Goal: Task Accomplishment & Management: Use online tool/utility

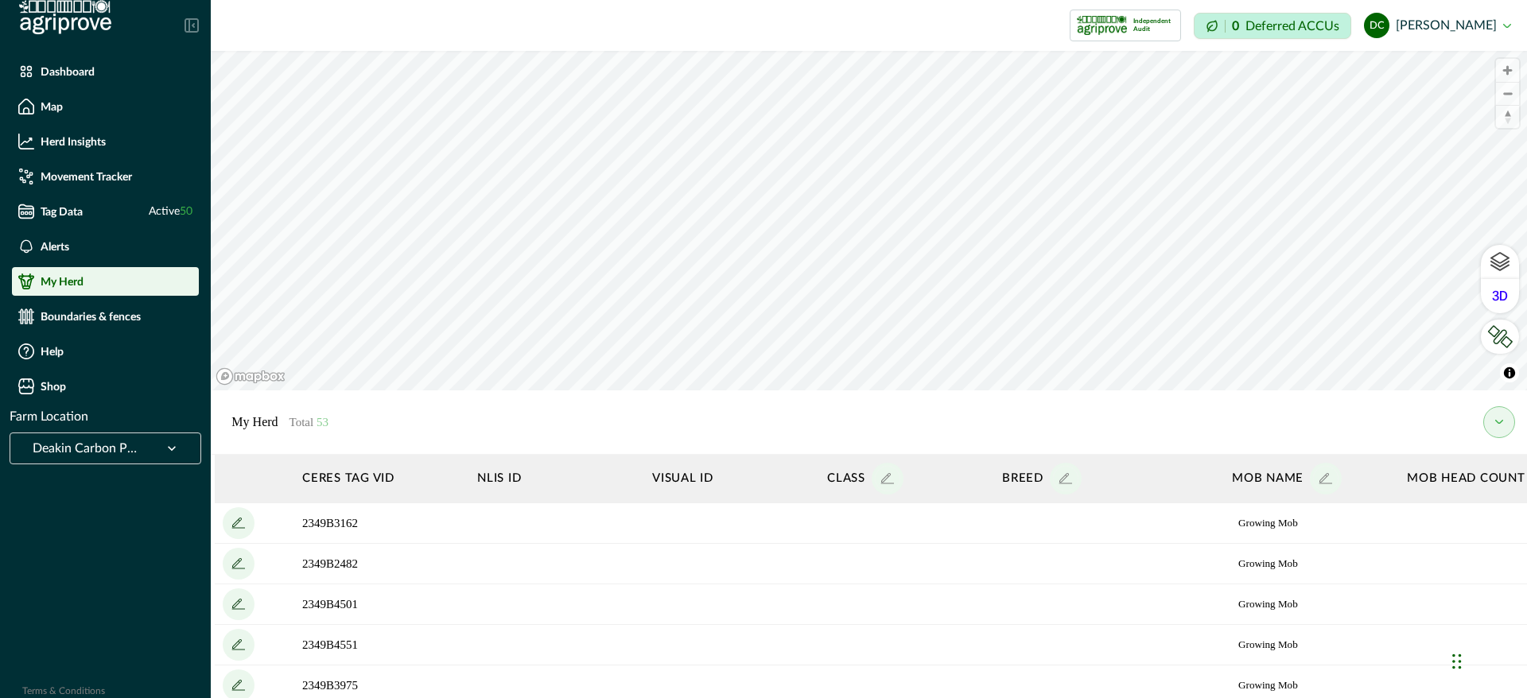
click at [84, 321] on p "Boundaries & fences" at bounding box center [91, 316] width 100 height 13
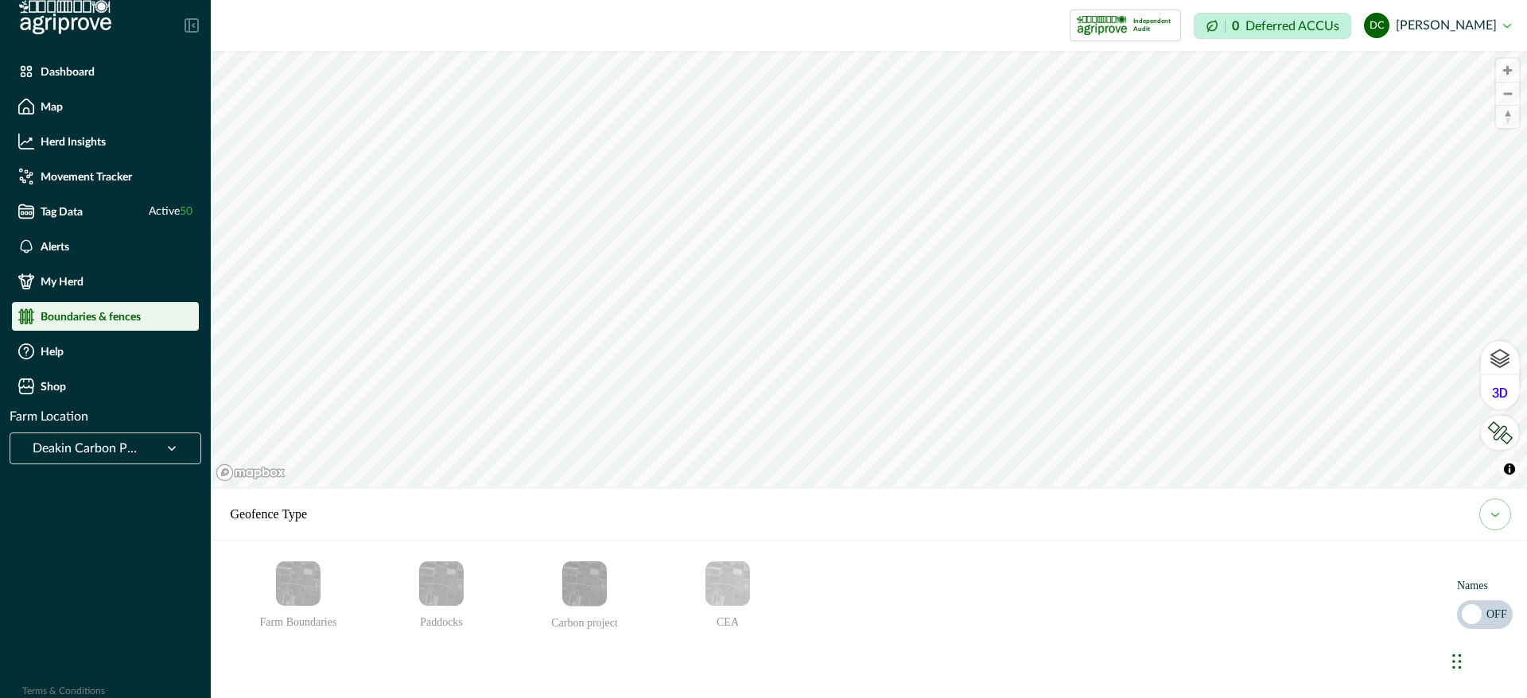
click at [300, 585] on img "Farm Boundaries" at bounding box center [298, 584] width 45 height 45
click at [301, 656] on icon "email add" at bounding box center [298, 653] width 17 height 17
click at [313, 650] on input at bounding box center [317, 655] width 175 height 31
type input "********"
click at [424, 660] on button "email add" at bounding box center [427, 656] width 32 height 32
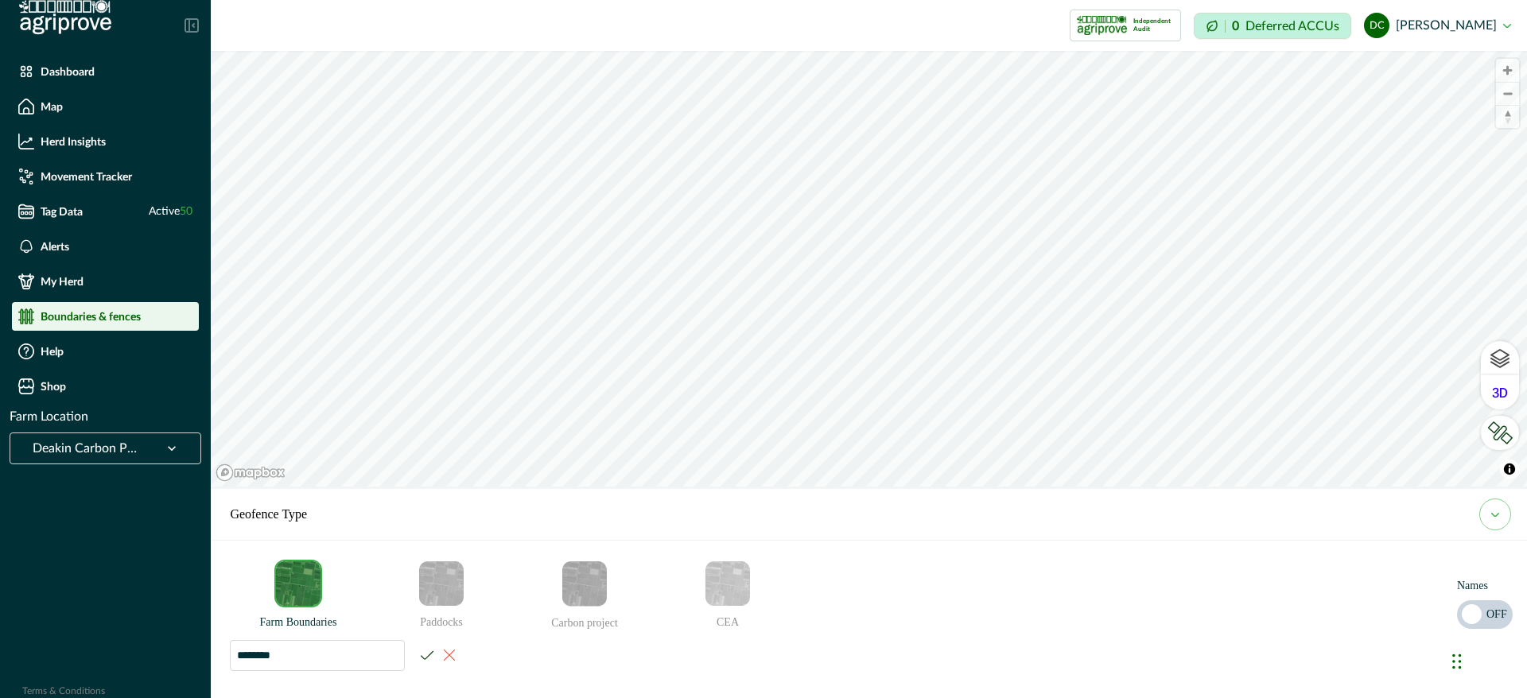
click at [426, 654] on li "Paddocks" at bounding box center [444, 615] width 143 height 111
click at [418, 698] on html "Dashboard Map Herd Insights Movement Tracker Tag Data Active 50 Alerts My Herd …" at bounding box center [763, 349] width 1527 height 698
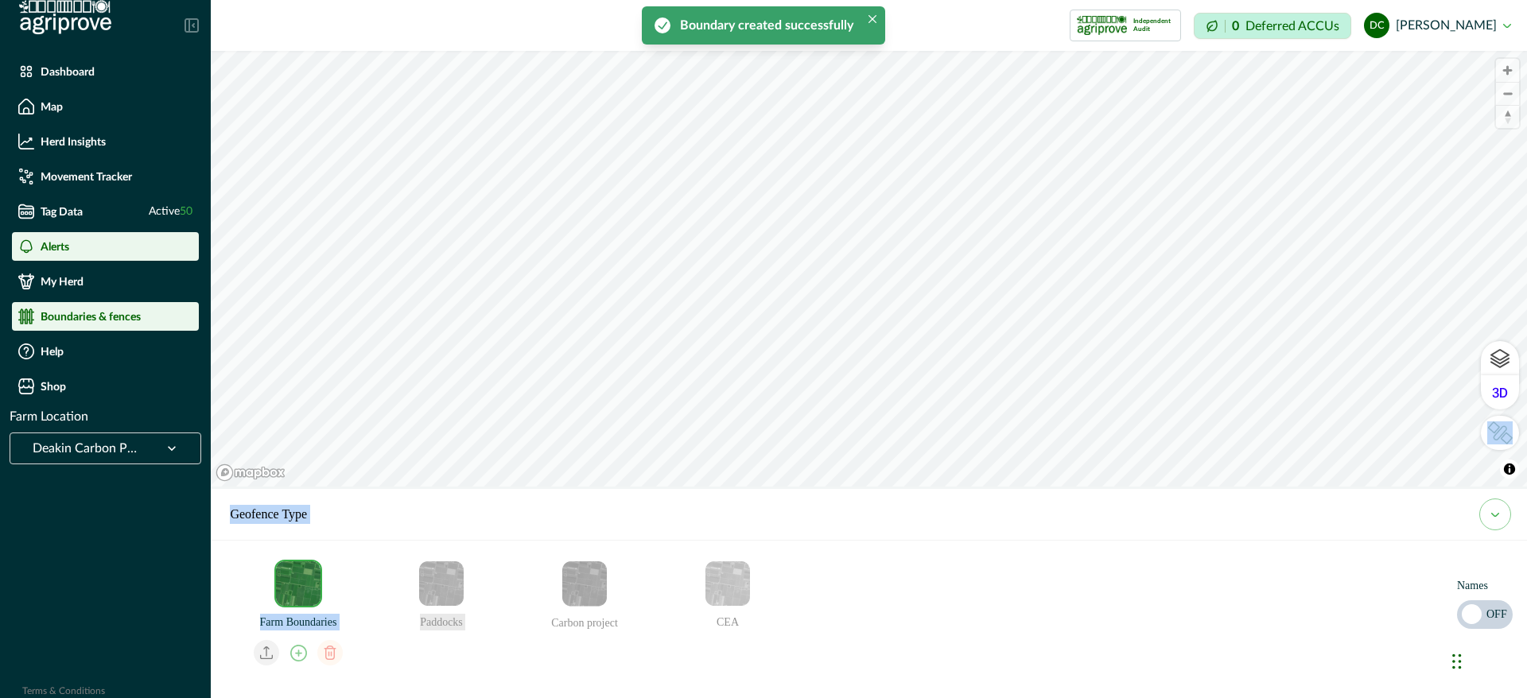
click at [158, 247] on div "Alerts" at bounding box center [105, 247] width 174 height 16
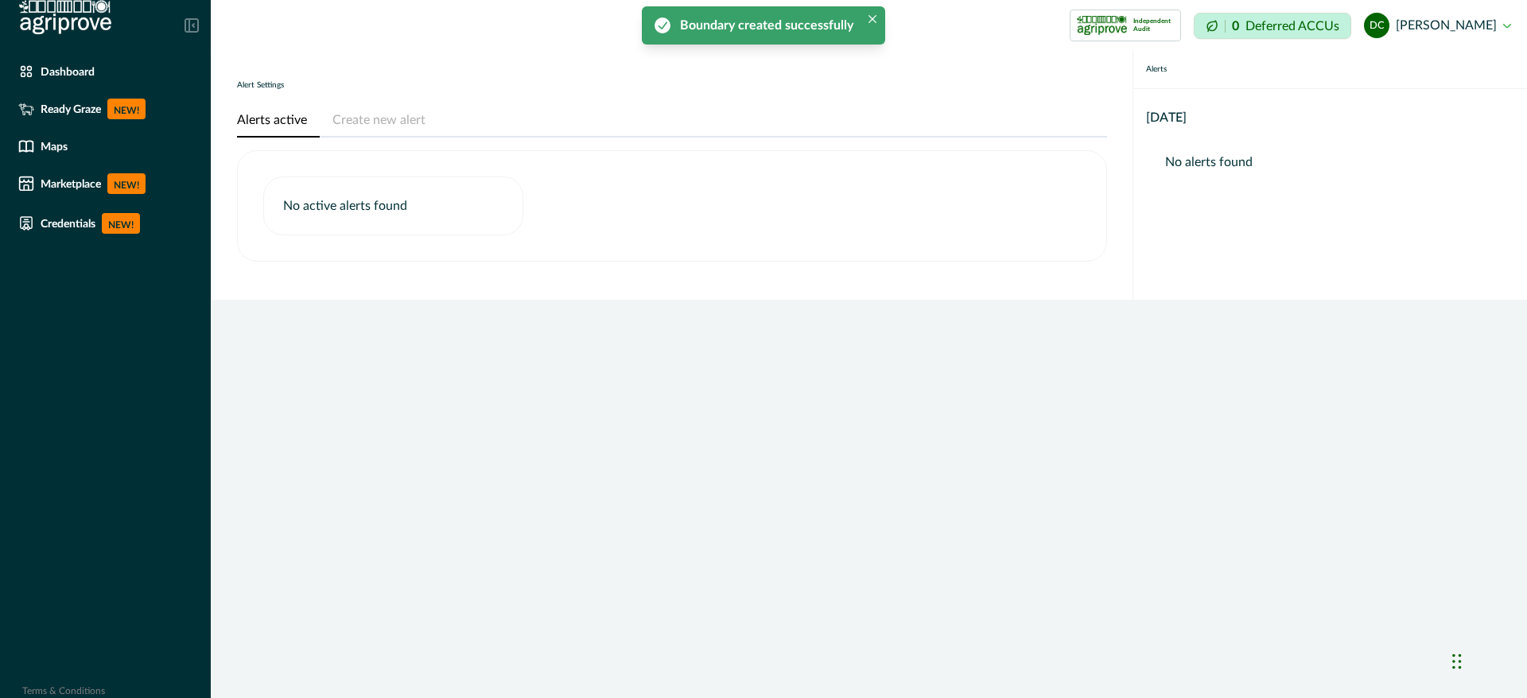
click at [387, 120] on button "Create new alert" at bounding box center [379, 120] width 119 height 33
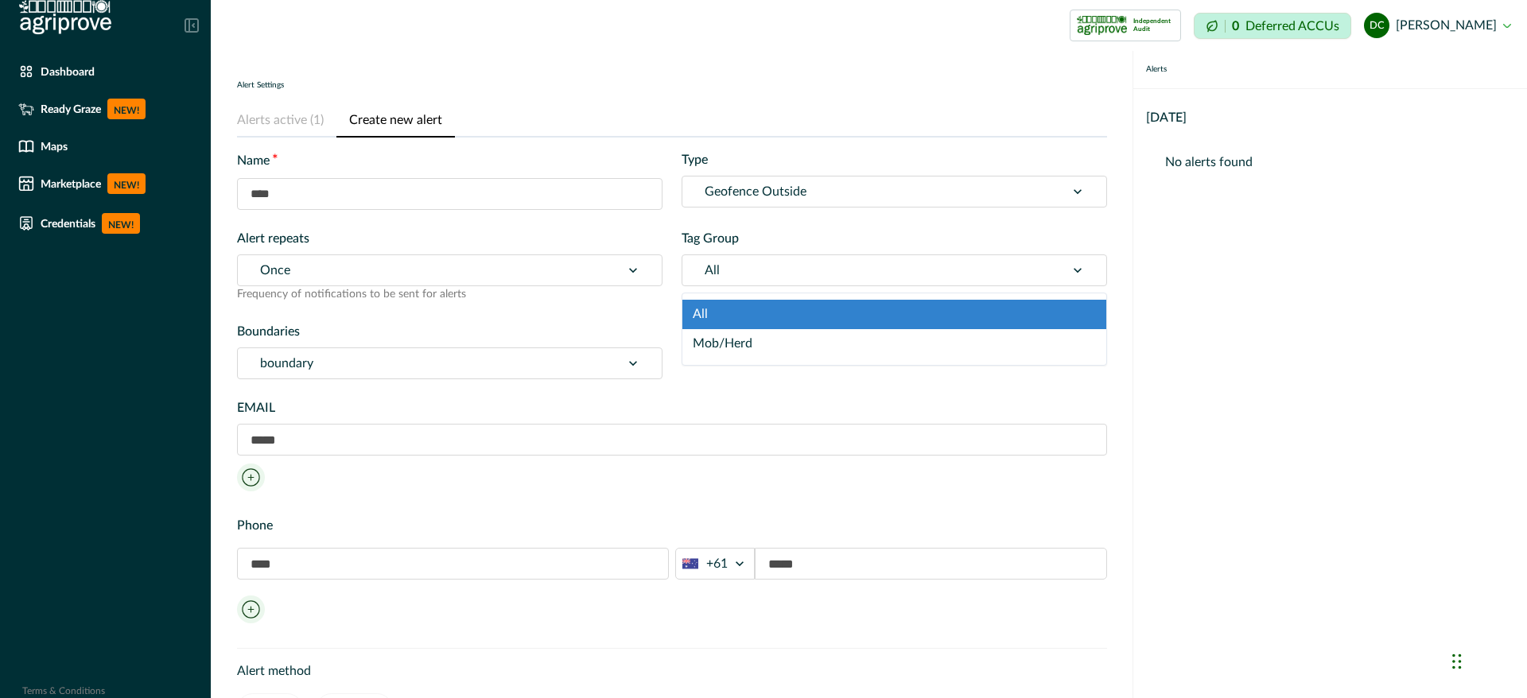
click at [811, 264] on div at bounding box center [874, 270] width 338 height 22
click at [811, 263] on div at bounding box center [874, 270] width 338 height 22
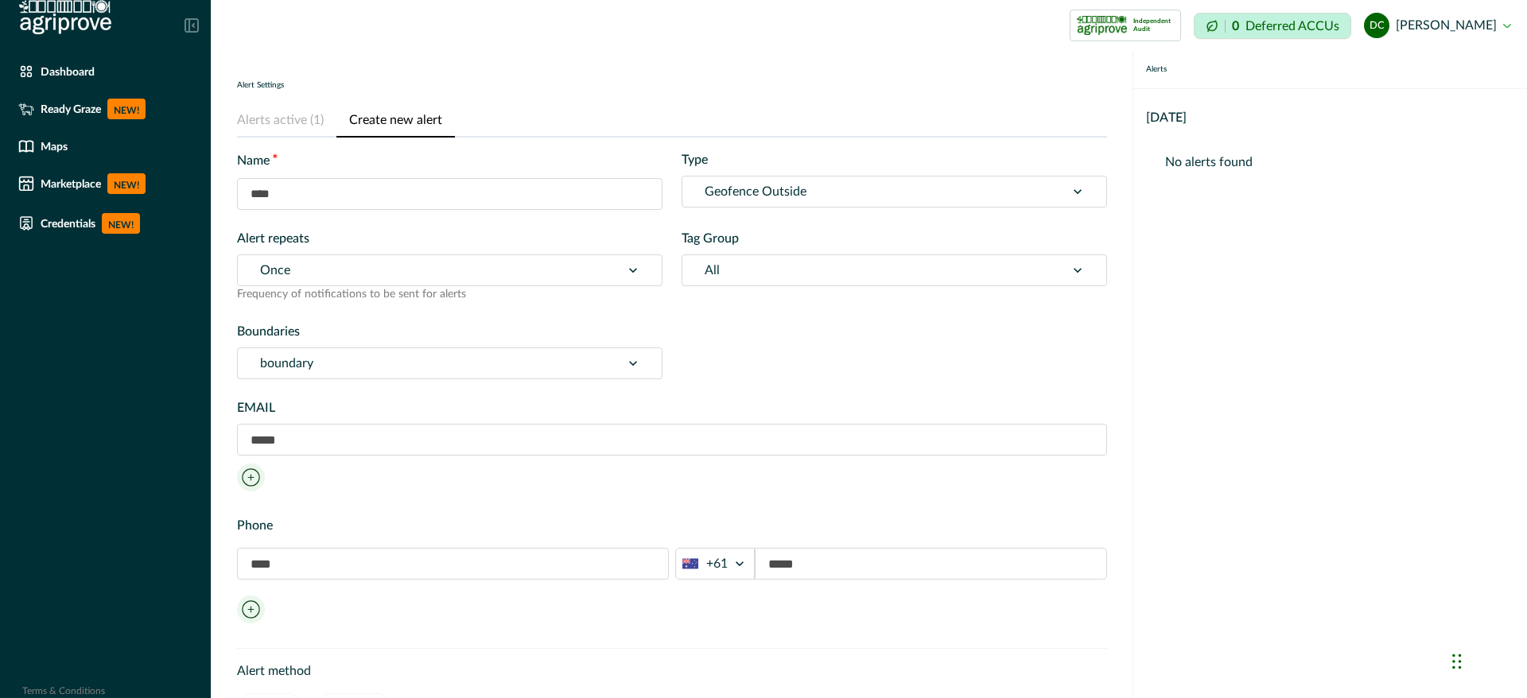
click at [536, 280] on div at bounding box center [429, 270] width 338 height 22
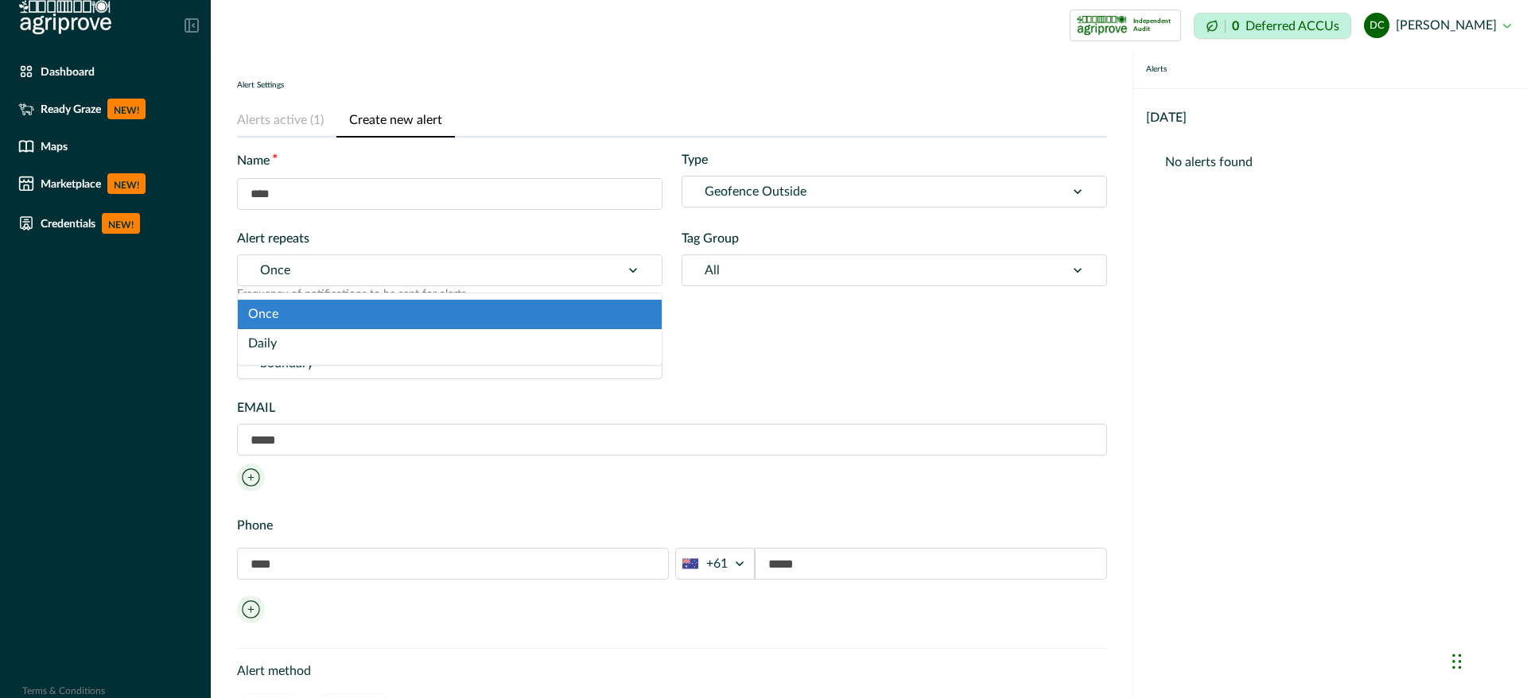
click at [536, 280] on div at bounding box center [429, 270] width 338 height 22
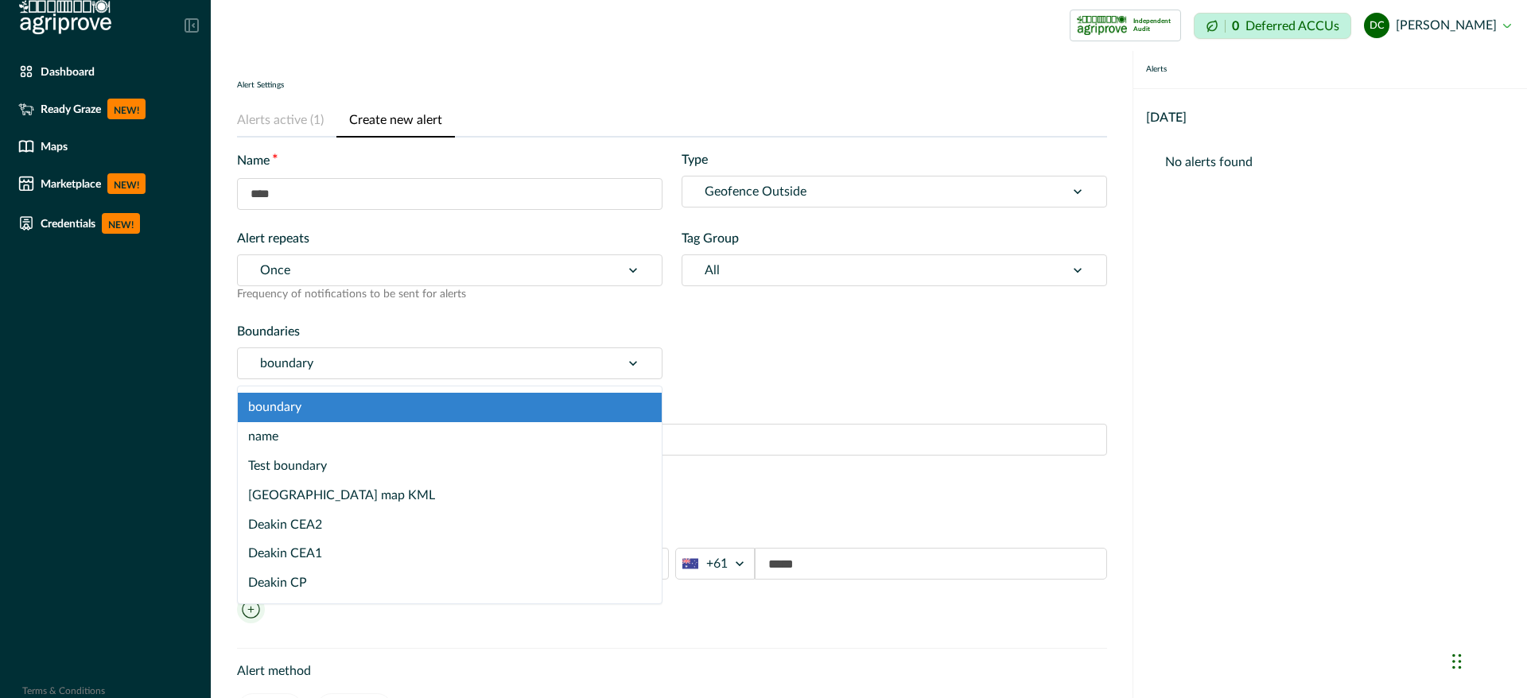
click at [458, 371] on div at bounding box center [429, 363] width 338 height 22
click at [314, 406] on div "boundary" at bounding box center [450, 407] width 424 height 29
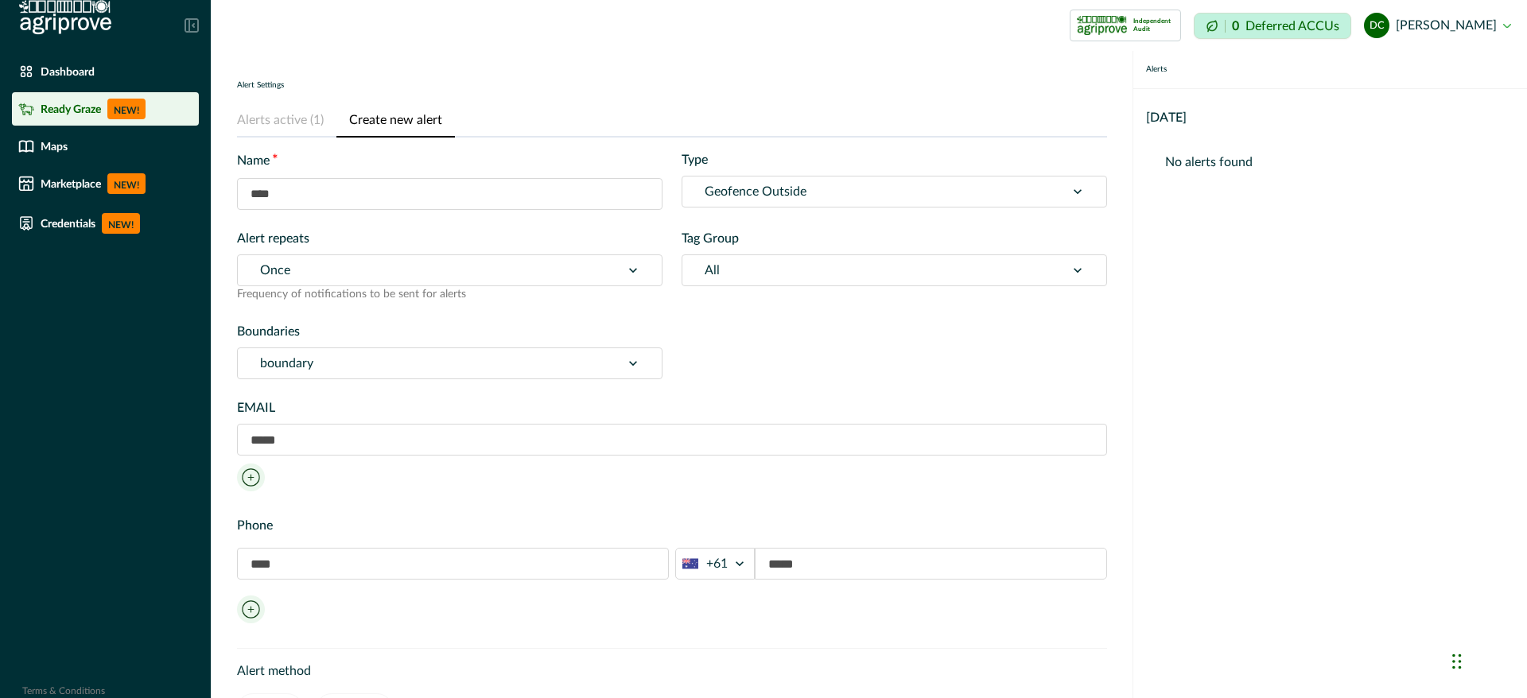
click at [107, 101] on div "Ready Graze NEW!" at bounding box center [105, 109] width 174 height 21
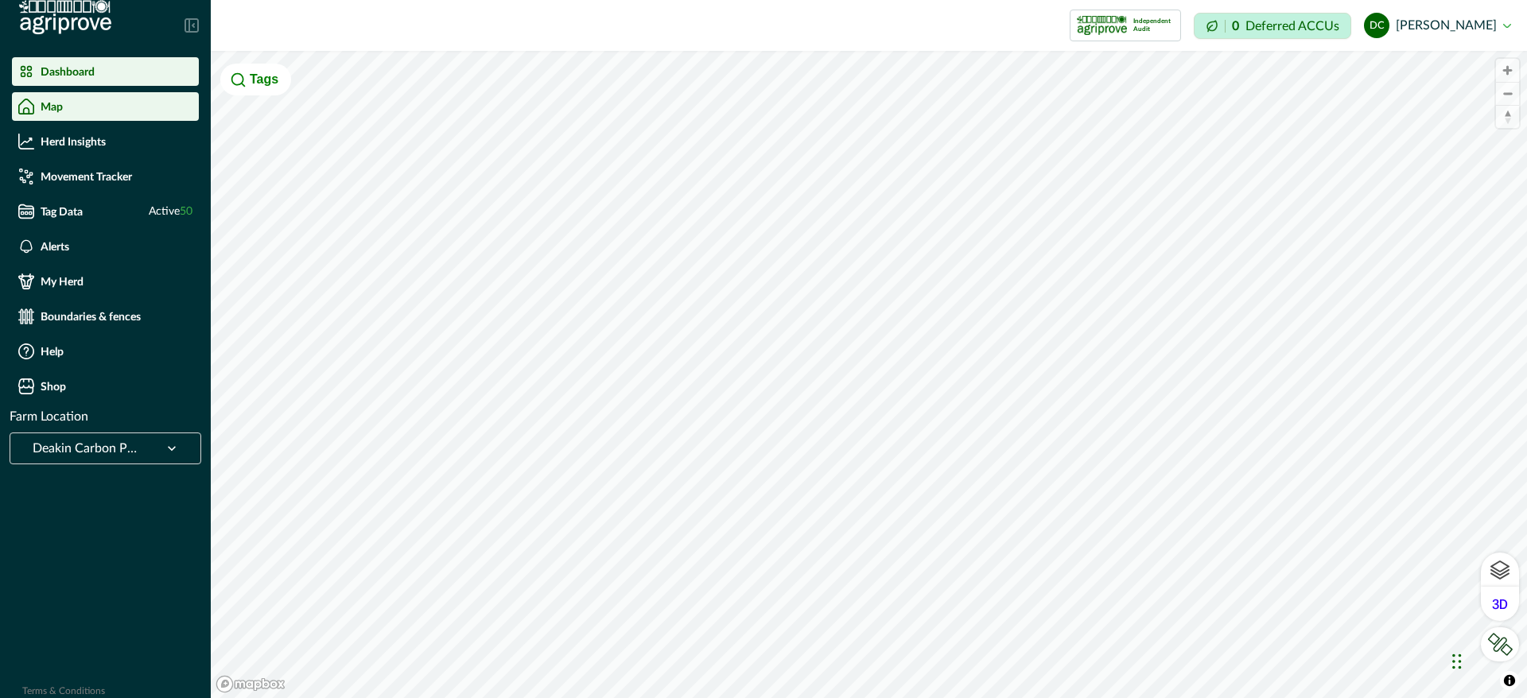
click at [78, 75] on p "Dashboard" at bounding box center [68, 71] width 54 height 13
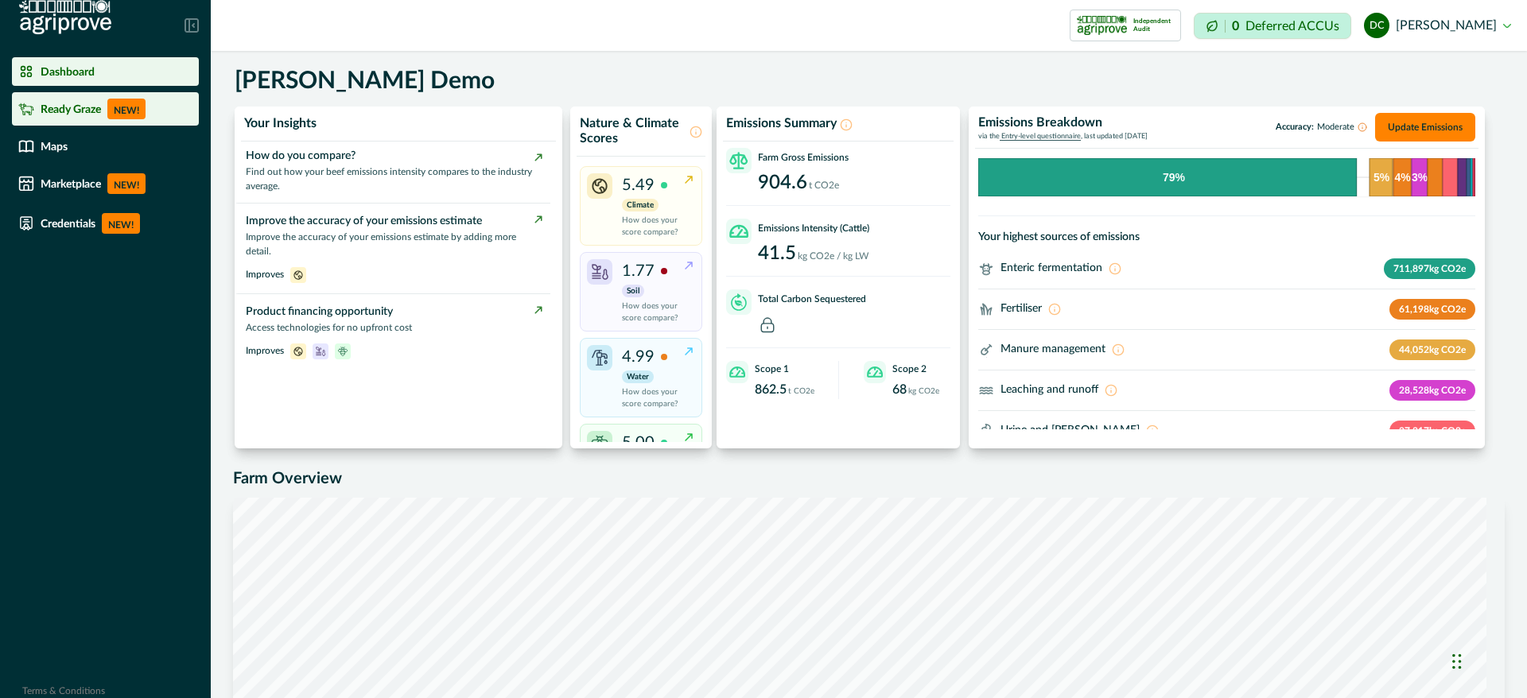
click at [158, 112] on div "Ready Graze NEW!" at bounding box center [105, 109] width 174 height 21
